Goal: Transaction & Acquisition: Purchase product/service

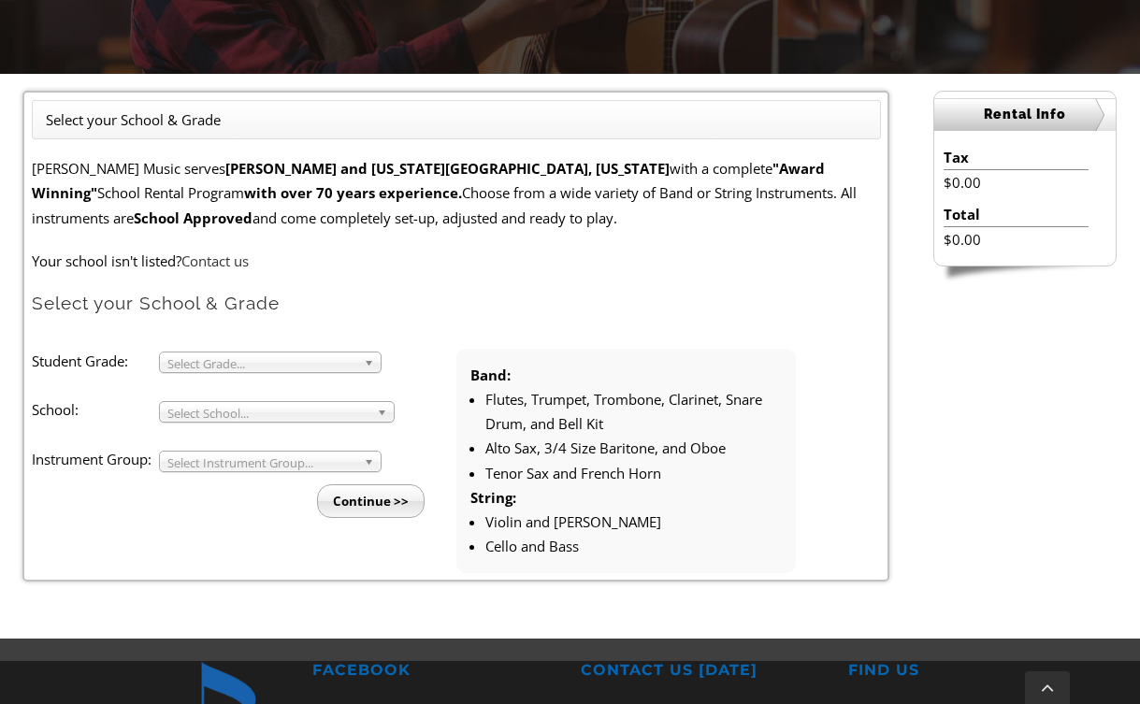
scroll to position [443, 0]
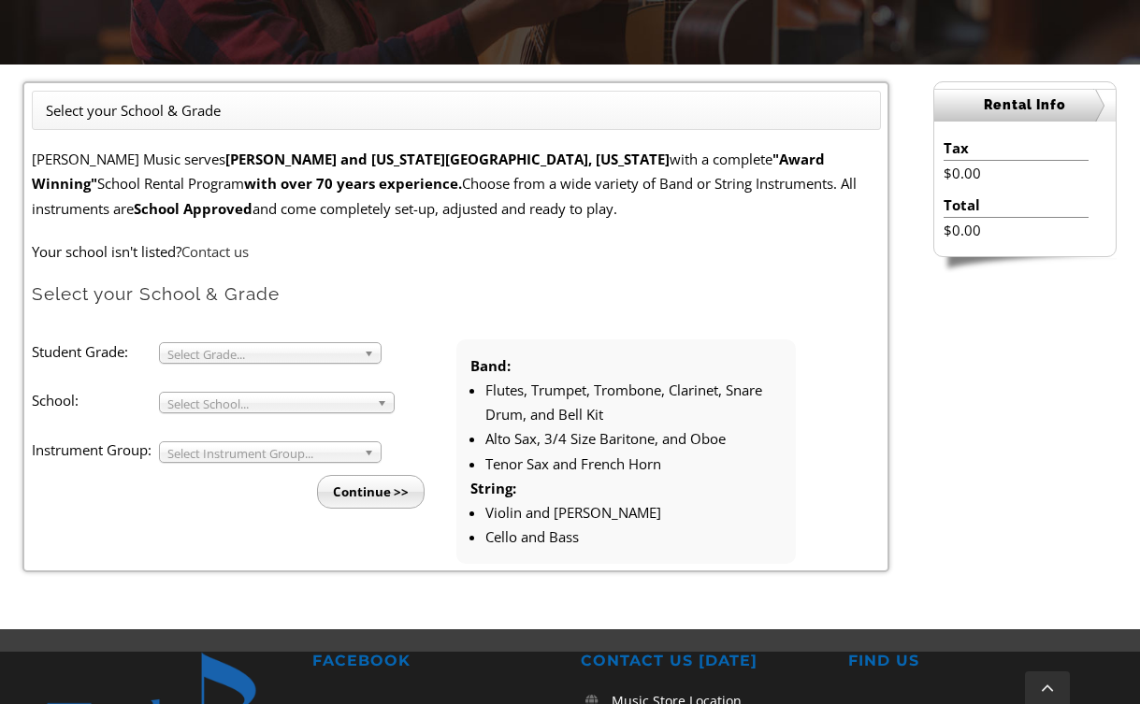
click at [308, 348] on span "Select Grade..." at bounding box center [261, 354] width 189 height 22
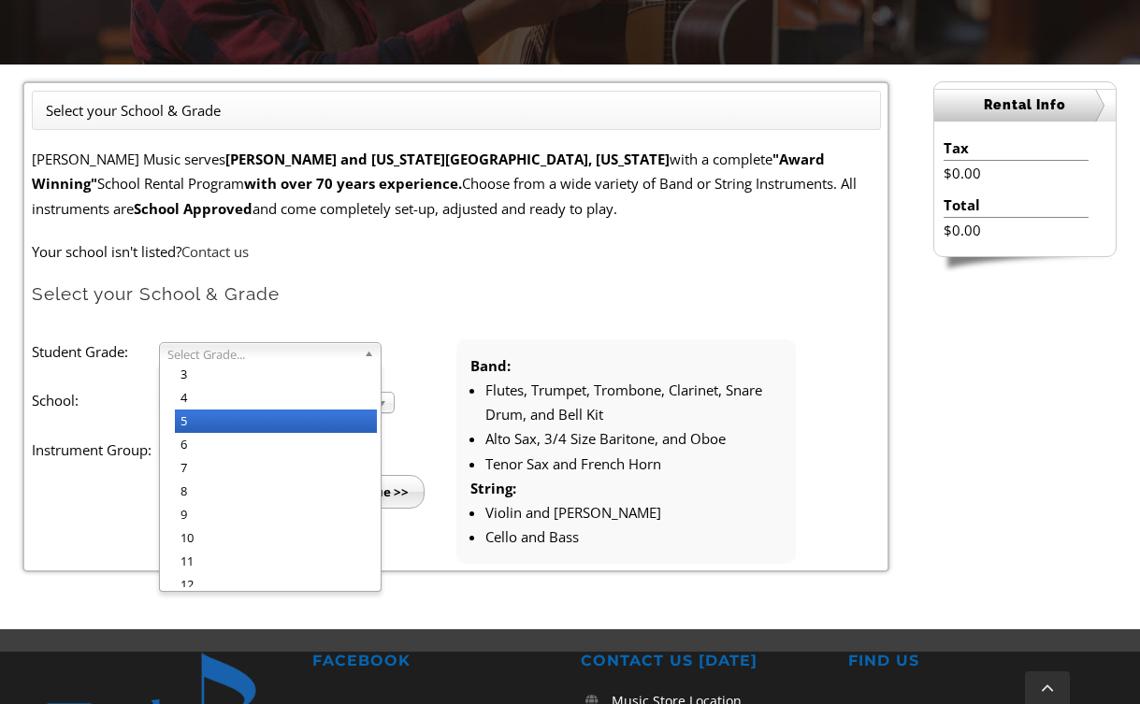
click at [268, 415] on li "5" at bounding box center [276, 421] width 202 height 23
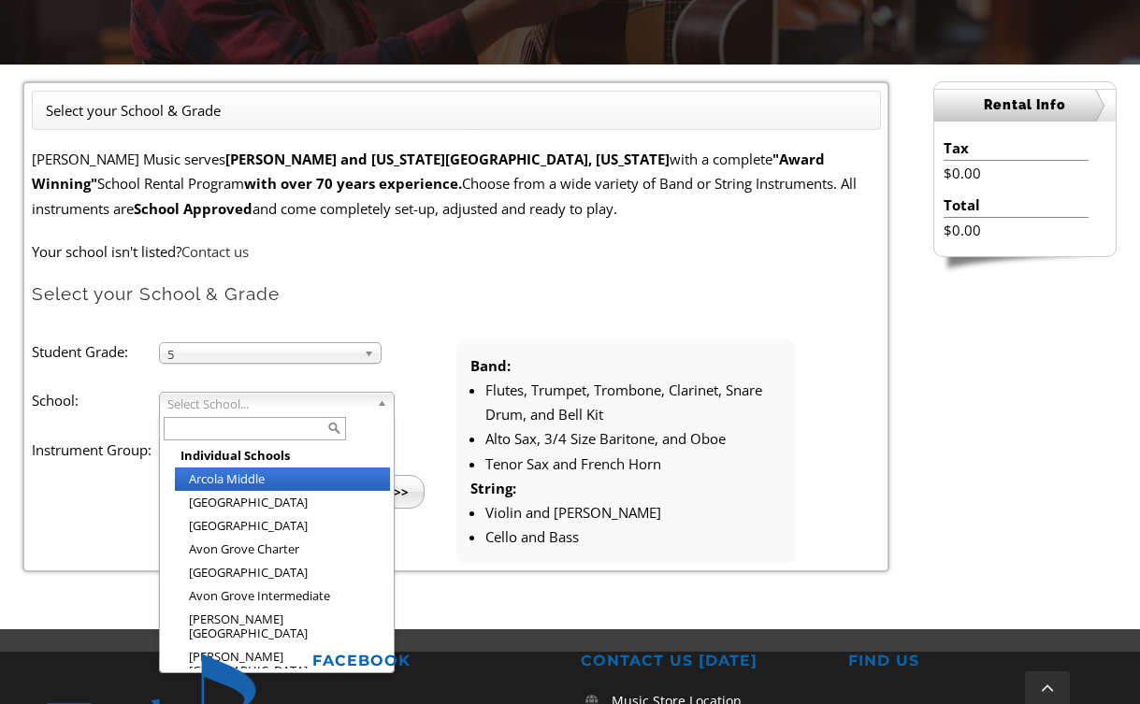
click at [271, 404] on span "Select School..." at bounding box center [268, 404] width 202 height 22
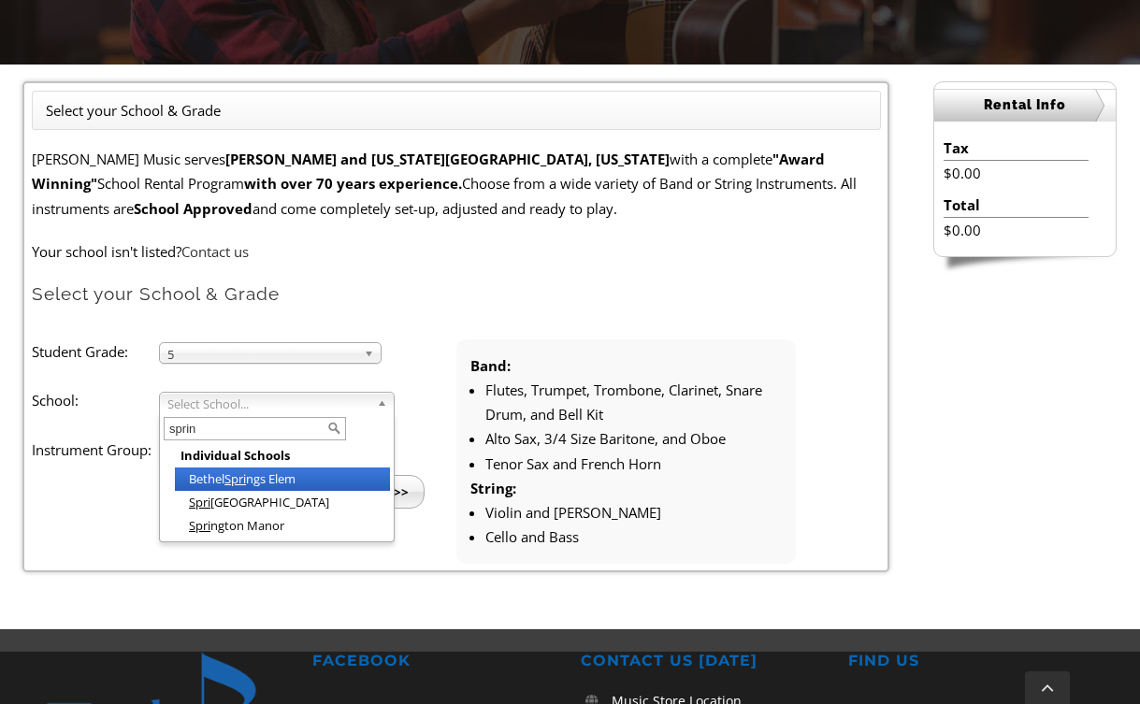
type input "spring"
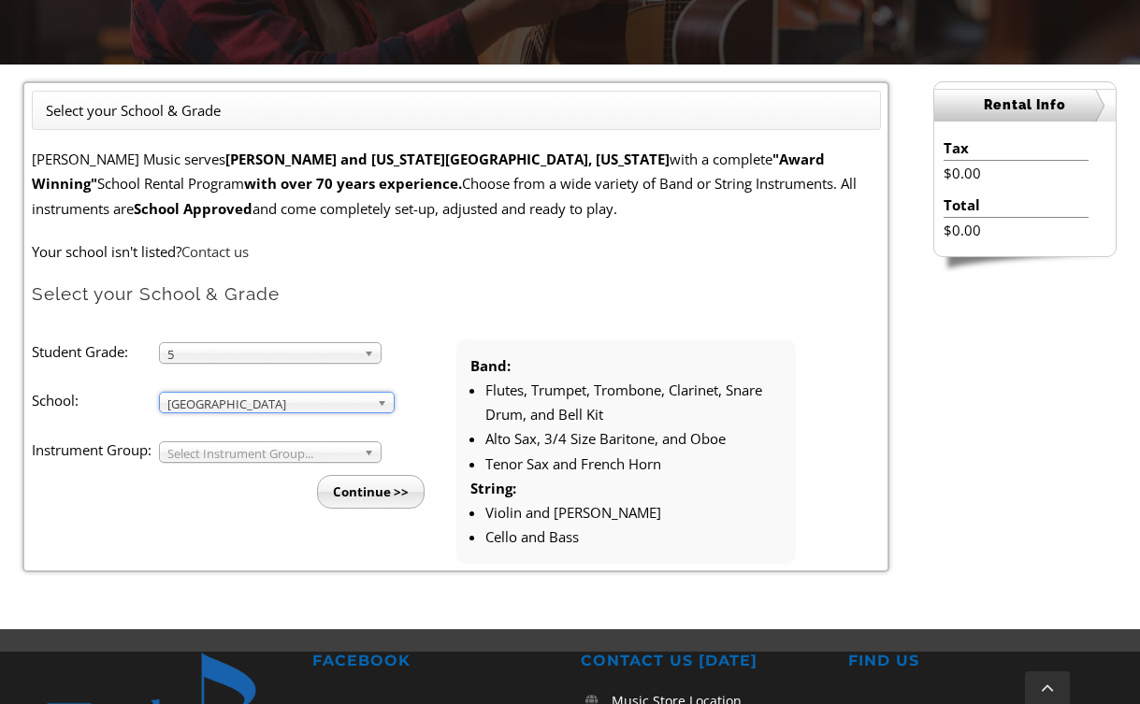
click at [211, 454] on span "Select Instrument Group..." at bounding box center [261, 454] width 189 height 22
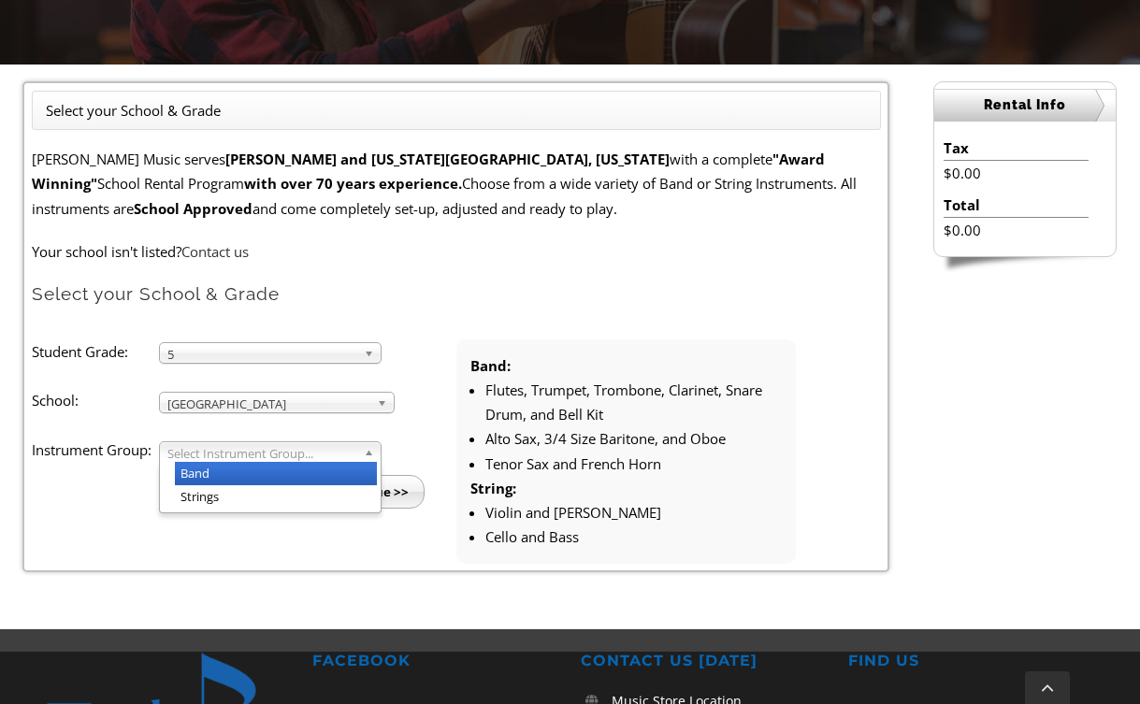
click at [206, 473] on li "Band" at bounding box center [276, 473] width 202 height 23
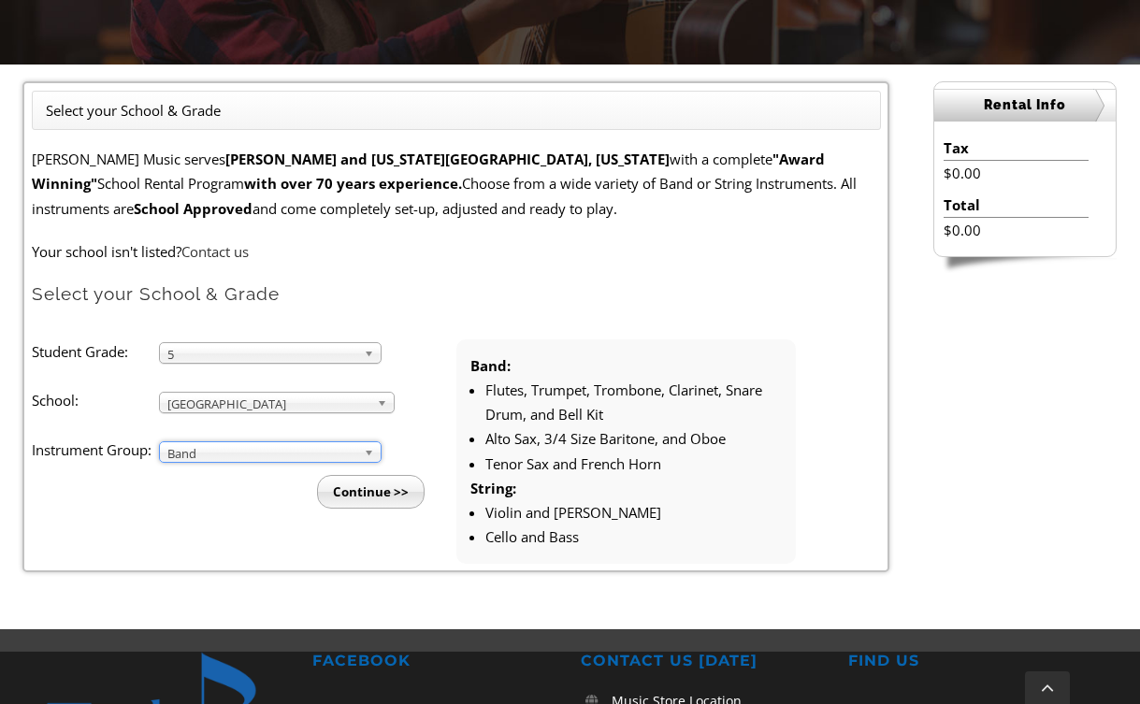
click at [394, 491] on input "Continue >>" at bounding box center [371, 492] width 108 height 34
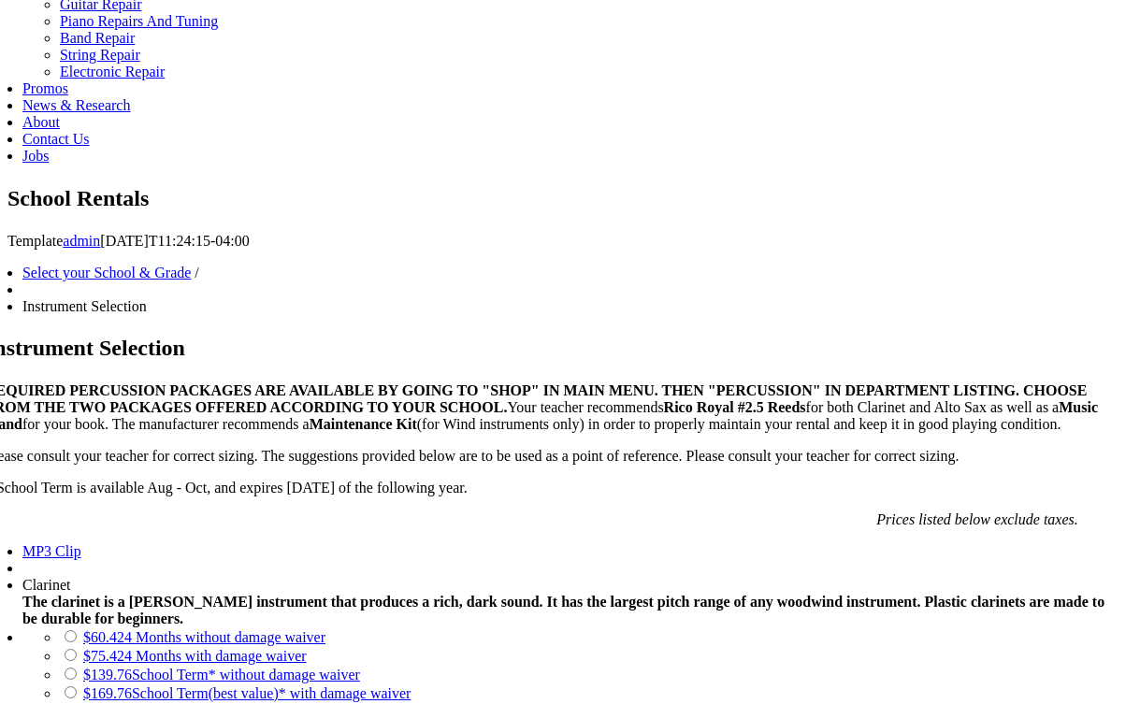
scroll to position [1070, 0]
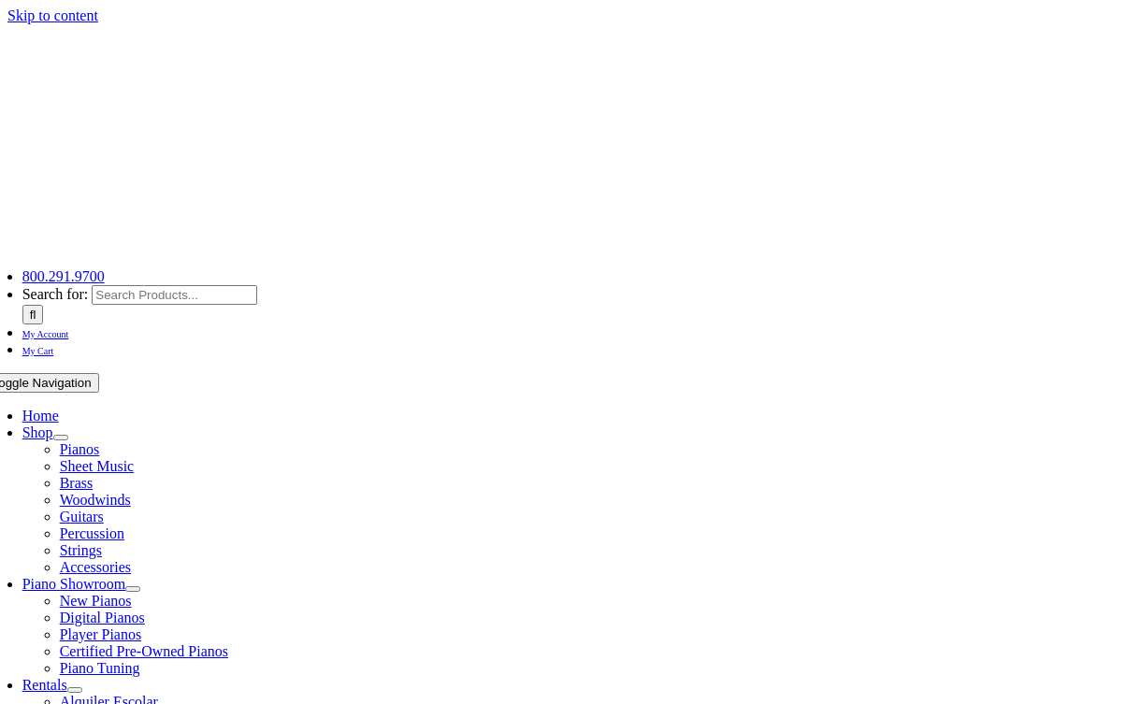
scroll to position [0, 0]
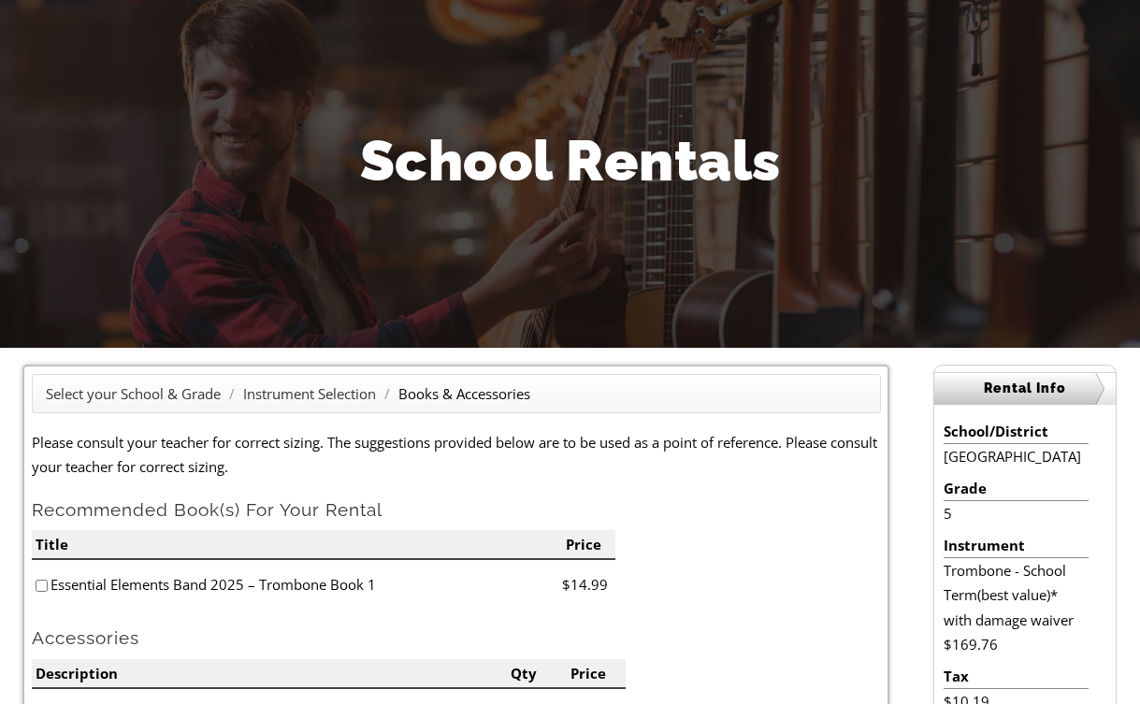
scroll to position [301, 0]
